Goal: Task Accomplishment & Management: Manage account settings

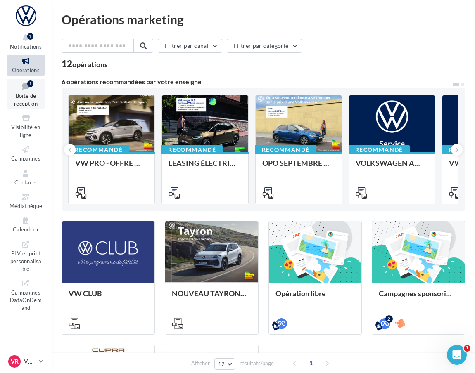
click at [33, 99] on span "Boîte de réception" at bounding box center [26, 100] width 24 height 14
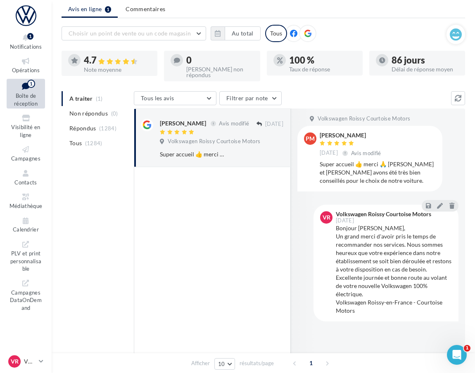
scroll to position [41, 0]
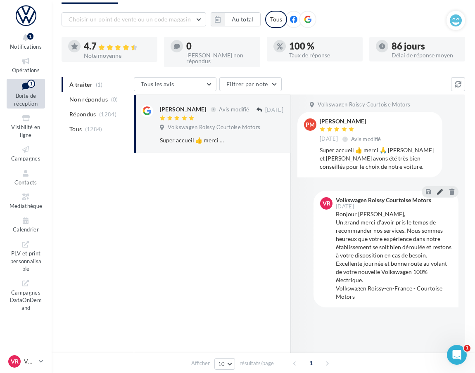
click at [439, 189] on icon at bounding box center [440, 192] width 6 height 6
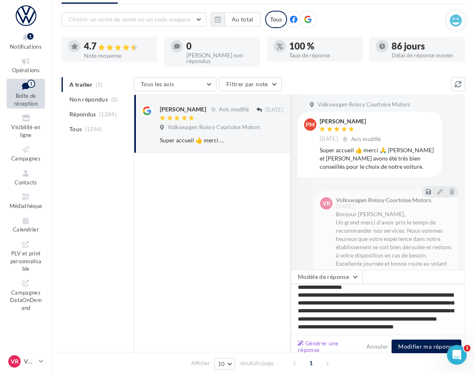
scroll to position [0, 0]
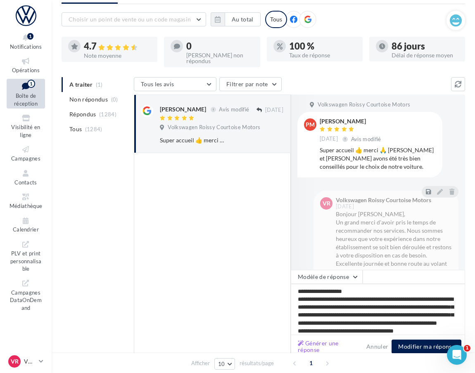
click at [281, 271] on div at bounding box center [212, 256] width 157 height 206
click at [36, 365] on link "VR VW ROISSY vw-roi-gvf" at bounding box center [26, 362] width 38 height 16
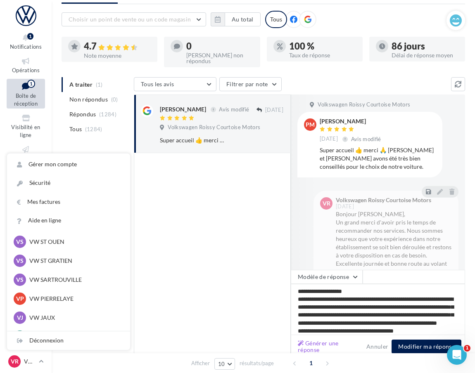
scroll to position [114, 0]
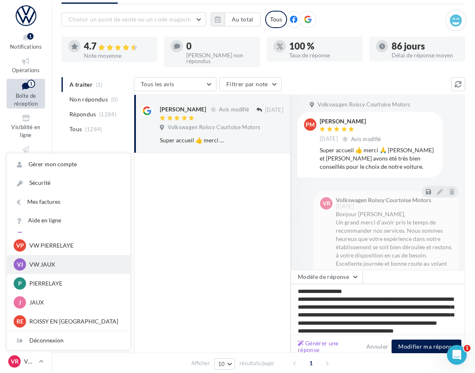
click at [63, 269] on div "VJ VW JAUX vw-jau-gvf" at bounding box center [69, 265] width 110 height 12
